Goal: Navigation & Orientation: Find specific page/section

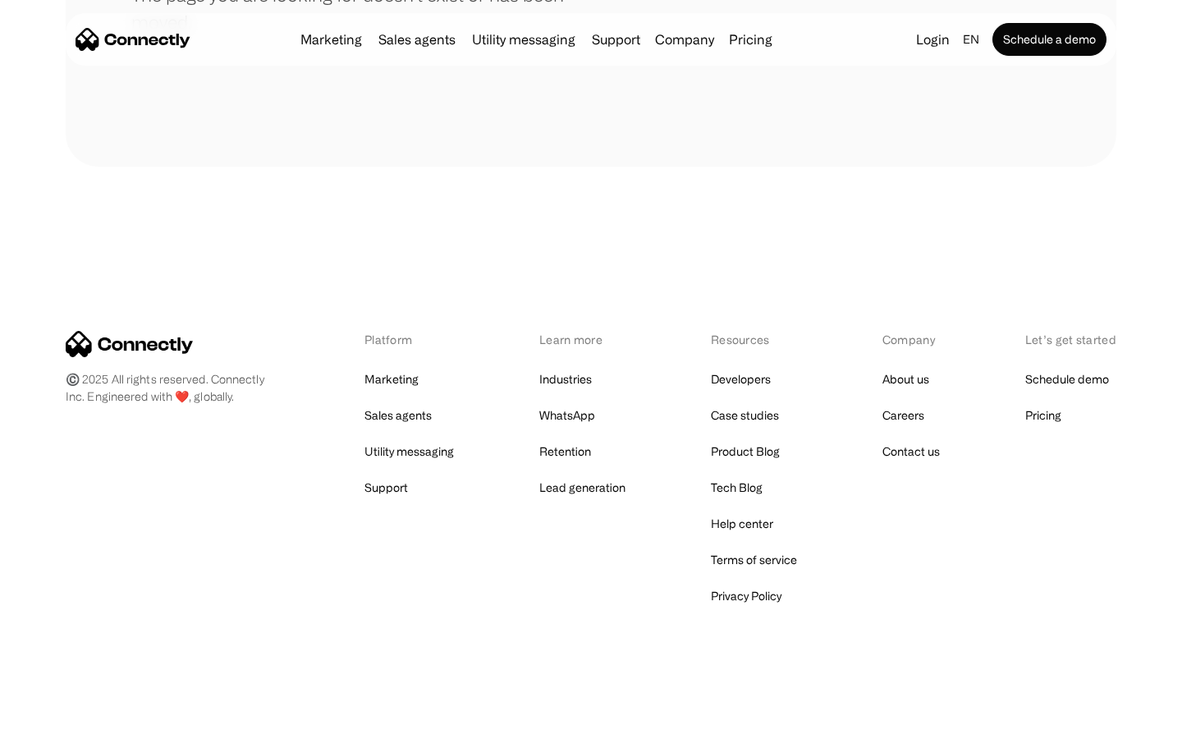
scroll to position [300, 0]
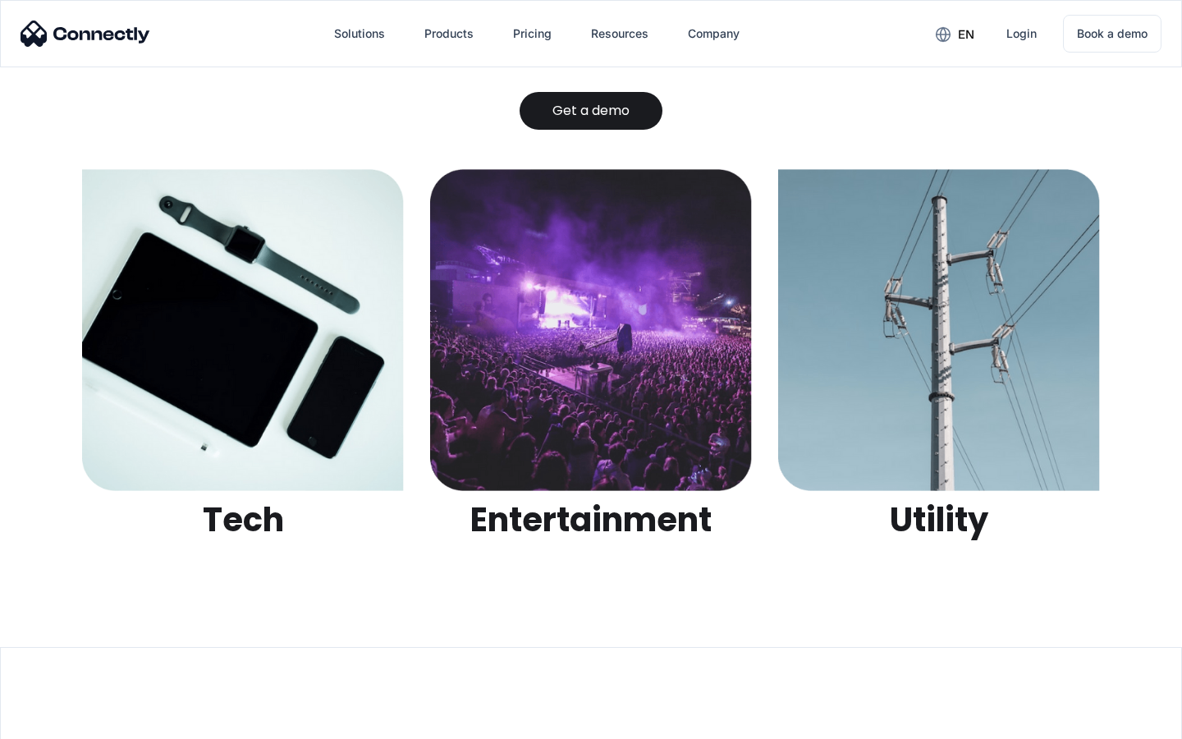
scroll to position [5177, 0]
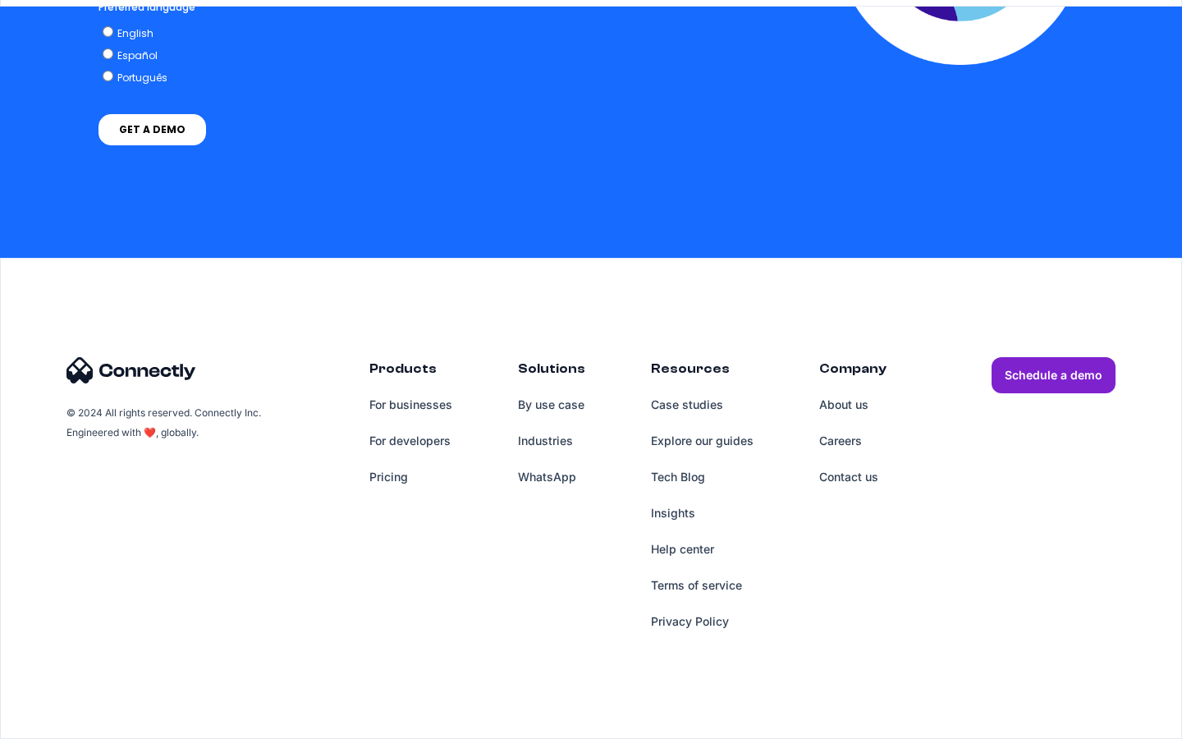
scroll to position [1229, 0]
